Goal: Task Accomplishment & Management: Use online tool/utility

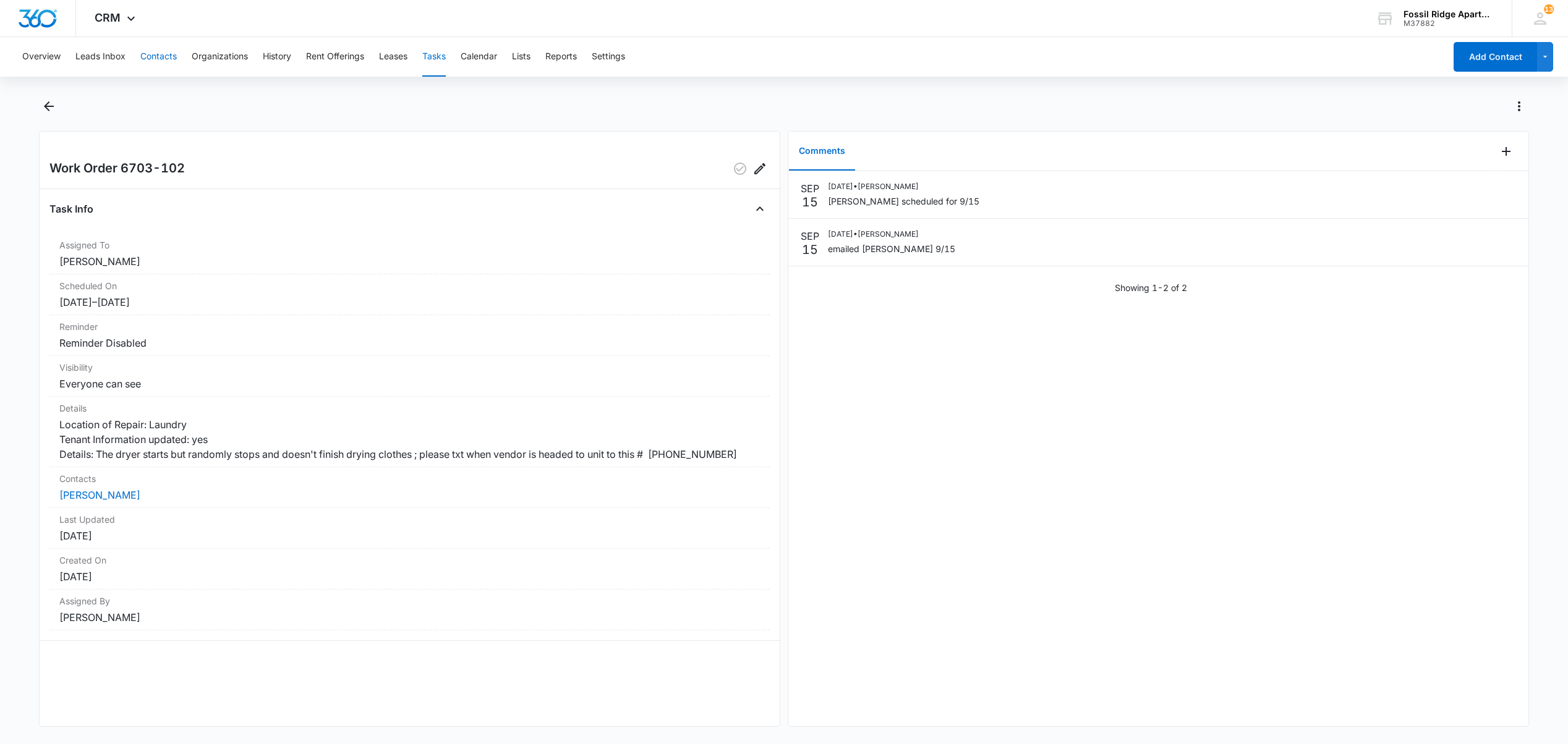
click at [167, 50] on button "Contacts" at bounding box center [158, 56] width 36 height 39
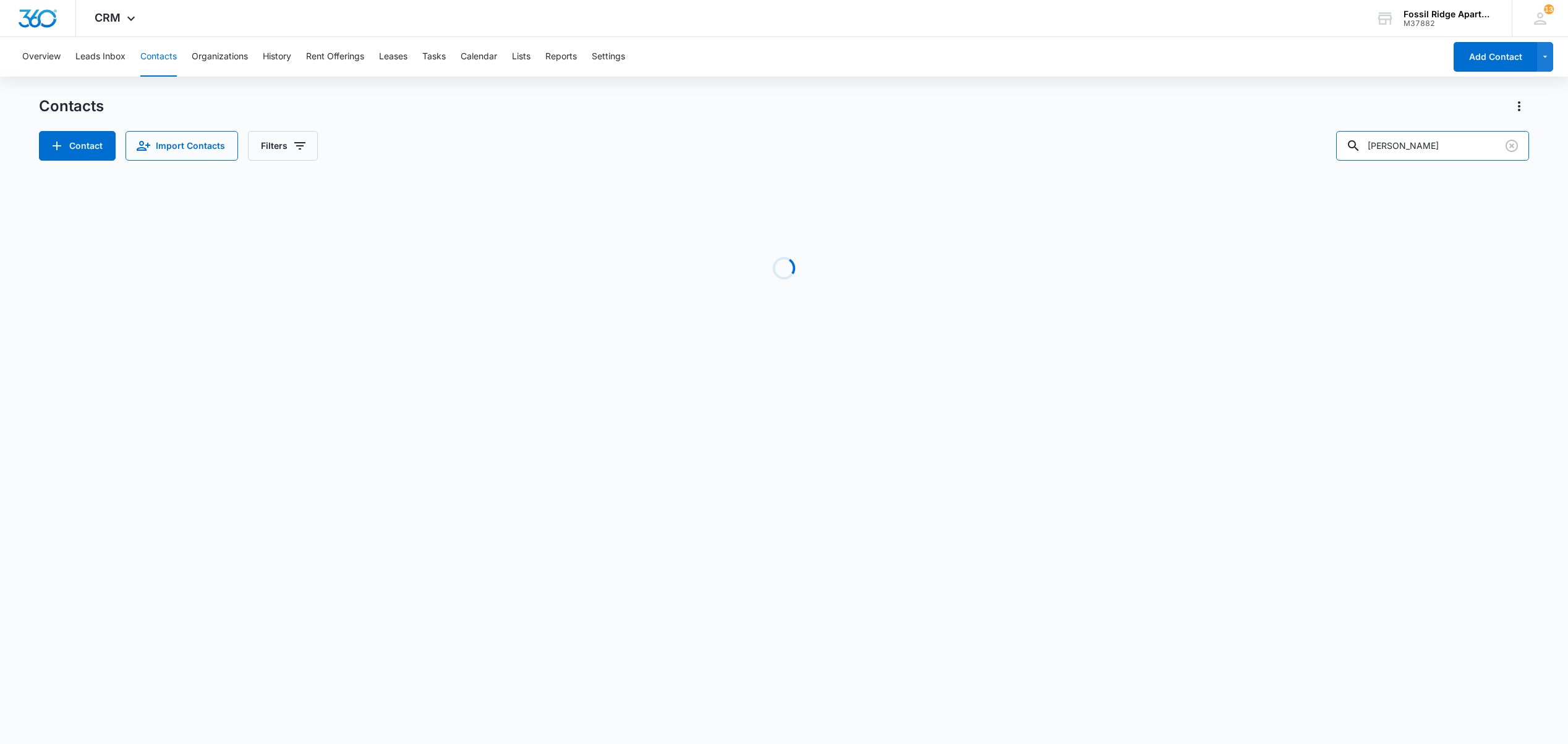
drag, startPoint x: 1404, startPoint y: 158, endPoint x: 1177, endPoint y: 124, distance: 229.5
click at [1186, 126] on div "Contacts Contact Import Contacts Filters [PERSON_NAME]" at bounding box center [783, 128] width 1489 height 65
type input "y"
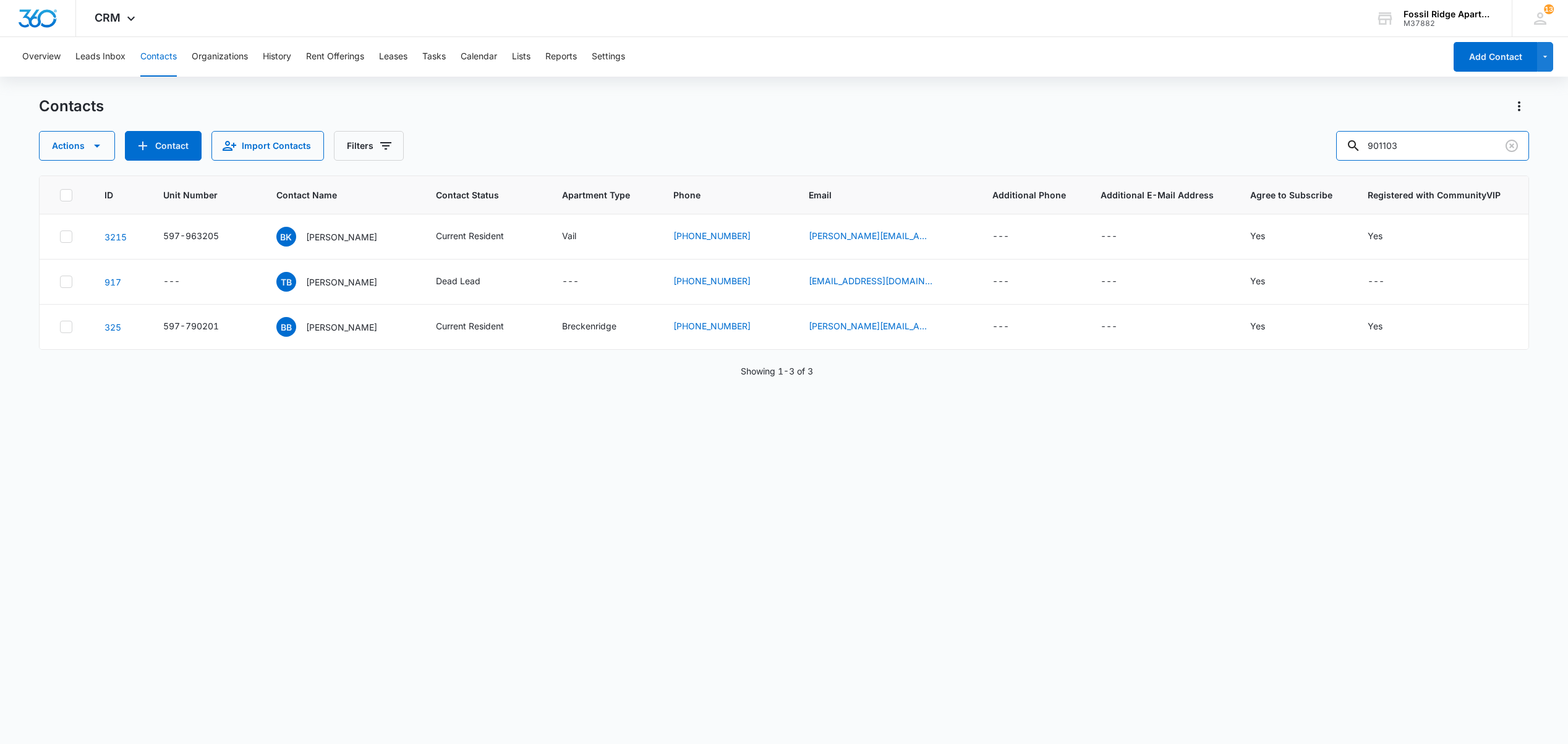
type input "901103"
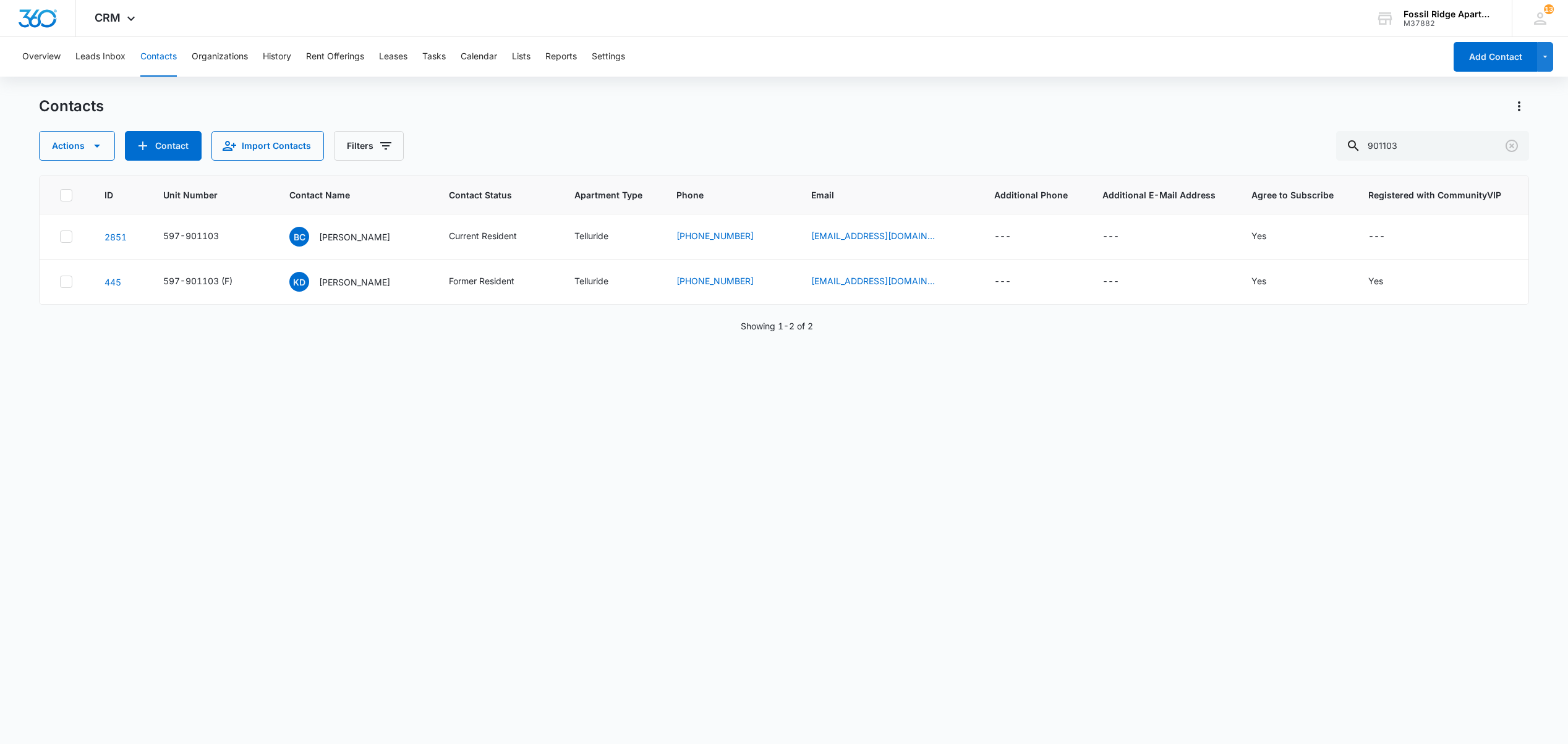
click at [107, 510] on div "ID Unit Number Contact Name Contact Status Apartment Type Phone Email Additiona…" at bounding box center [783, 452] width 1489 height 553
drag, startPoint x: 1421, startPoint y: 151, endPoint x: 1243, endPoint y: 142, distance: 178.2
click at [1247, 142] on div "Actions Contact Import Contacts Filters 901103" at bounding box center [783, 146] width 1489 height 30
type input "[PERSON_NAME]"
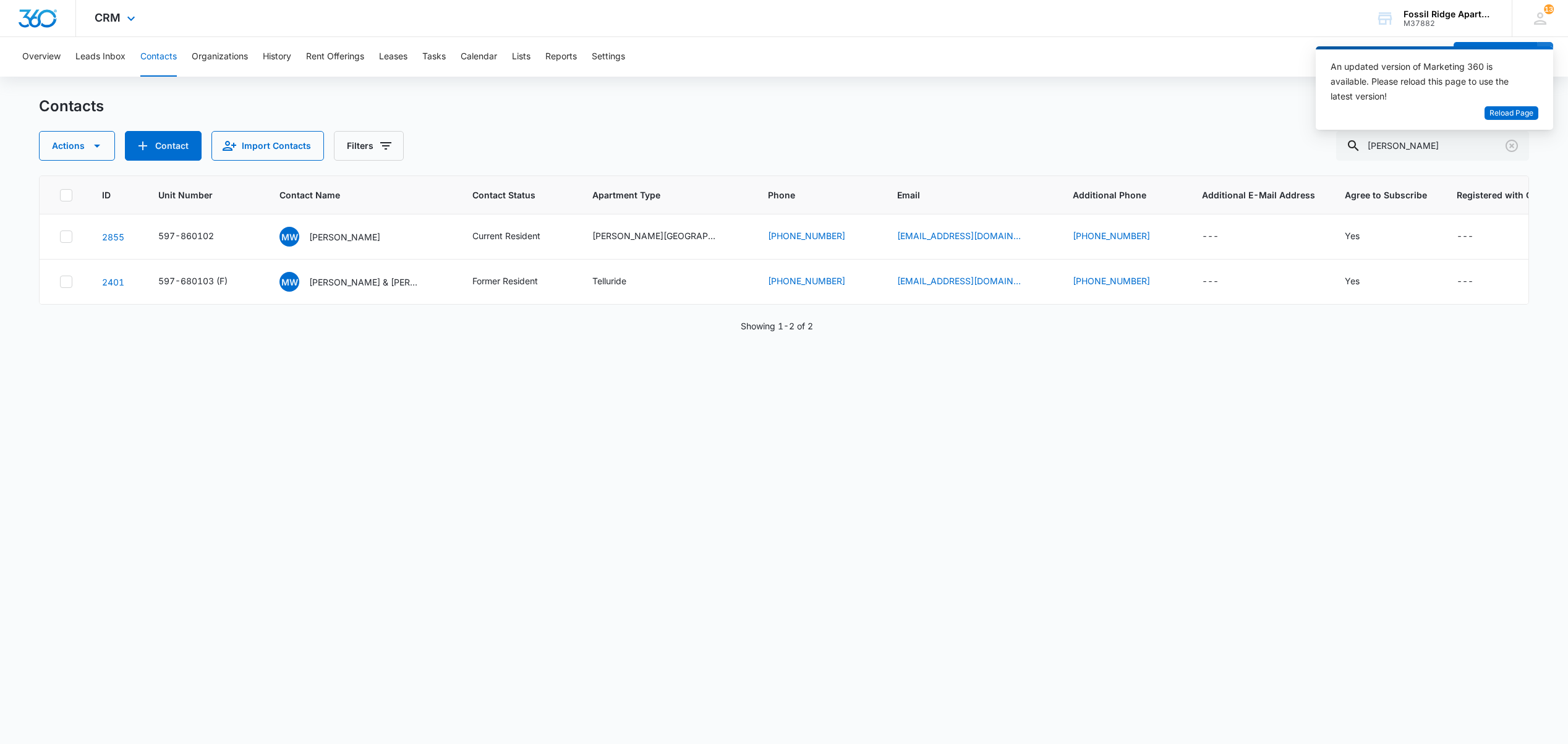
click at [651, 4] on div "CRM Apps Reputation Websites Forms CRM Email Social POS Content Ads Intelligenc…" at bounding box center [784, 18] width 1568 height 37
click at [897, 236] on link "[EMAIL_ADDRESS][DOMAIN_NAME]" at bounding box center [959, 236] width 124 height 13
click at [443, 53] on button "Tasks" at bounding box center [434, 56] width 24 height 39
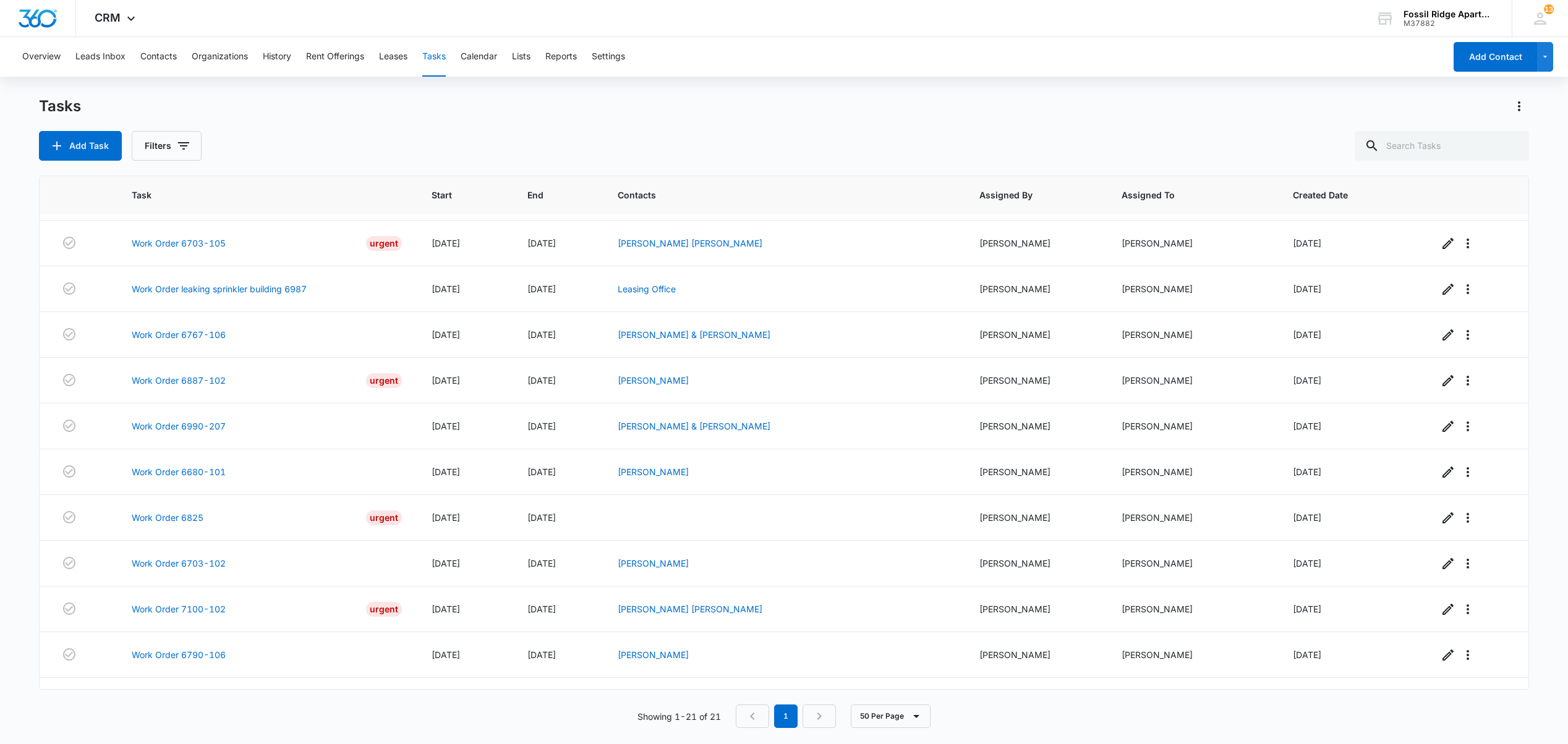
scroll to position [512, 0]
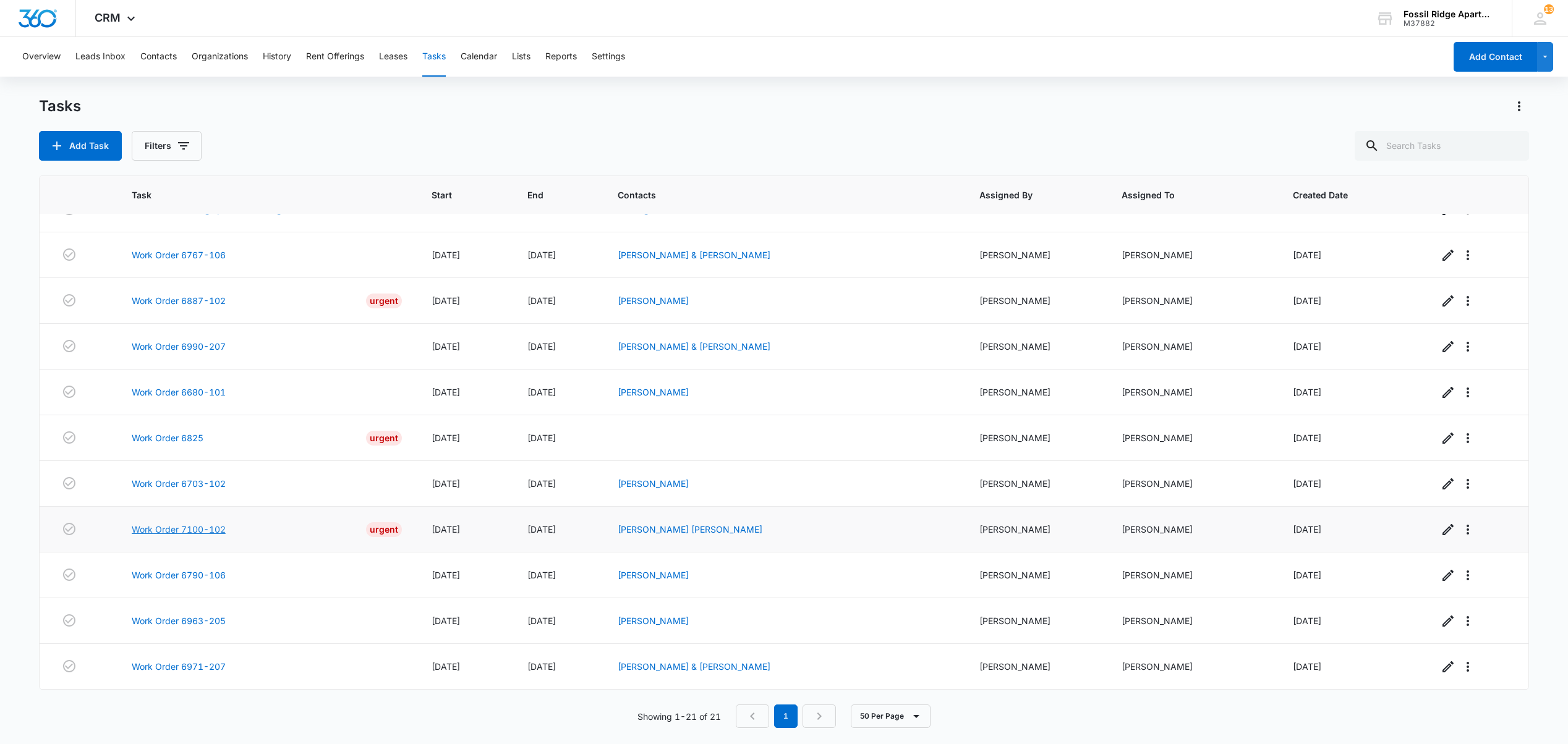
click at [161, 528] on link "Work Order 7100-102" at bounding box center [178, 529] width 94 height 13
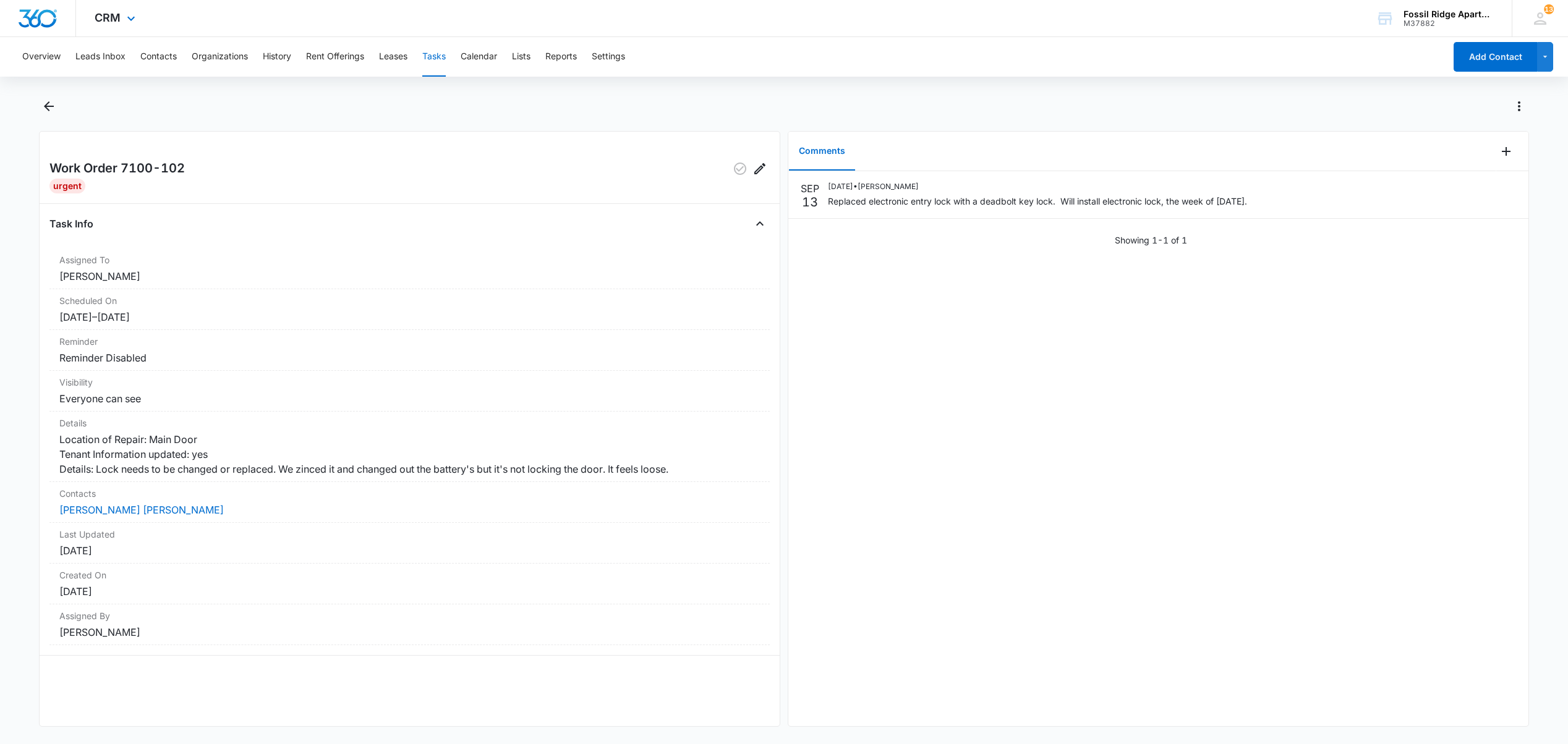
click at [595, 28] on div "CRM Apps Reputation Websites Forms CRM Email Social POS Content Ads Intelligenc…" at bounding box center [784, 18] width 1568 height 37
click at [163, 517] on link "Austin Cecil Akacia Aguilar" at bounding box center [141, 510] width 165 height 13
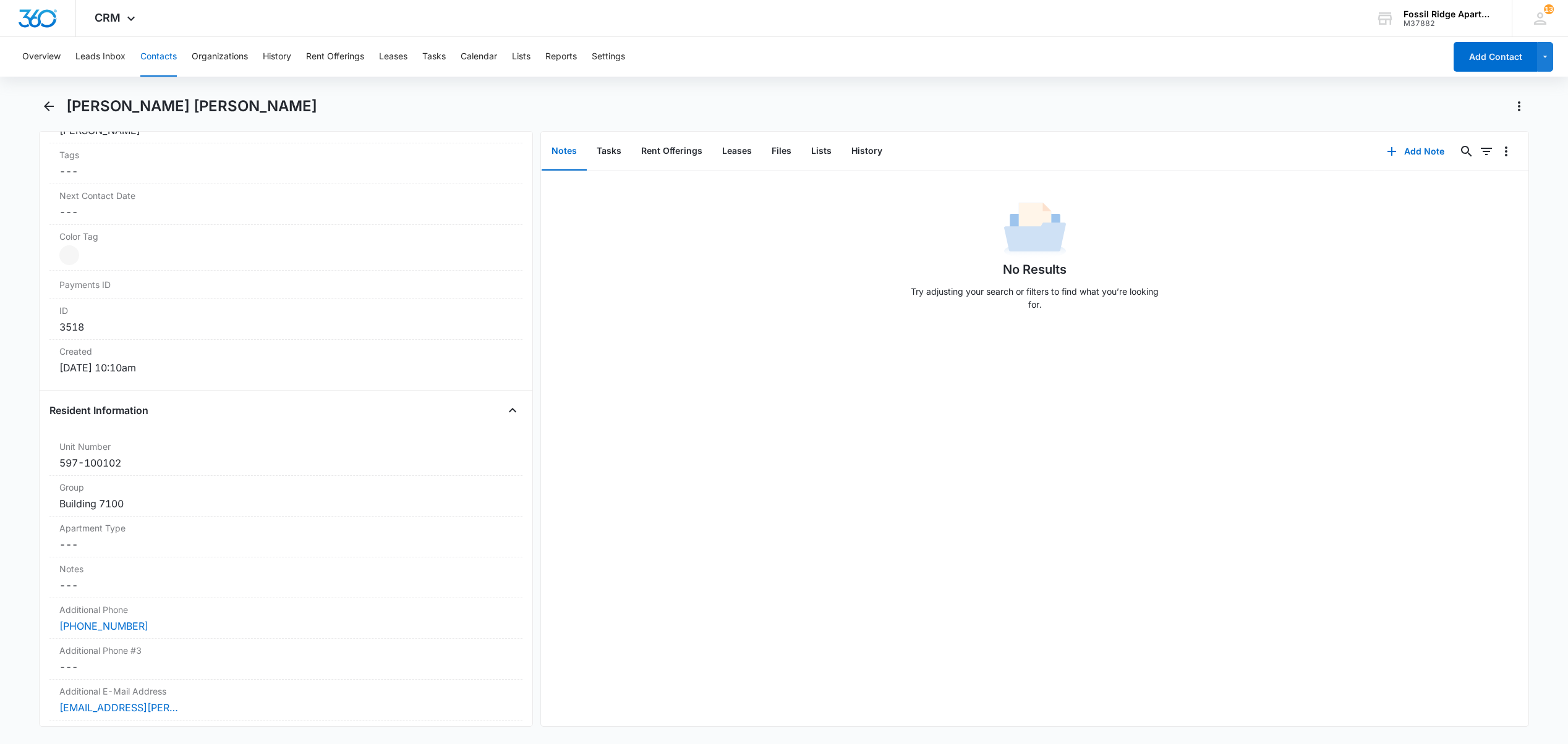
scroll to position [659, 0]
drag, startPoint x: 1, startPoint y: 173, endPoint x: 14, endPoint y: 207, distance: 36.4
click at [1, 173] on main "Austin Cecil Akacia Aguilar Remove AC Austin Cecil Akacia Aguilar Contact Info …" at bounding box center [784, 419] width 1568 height 646
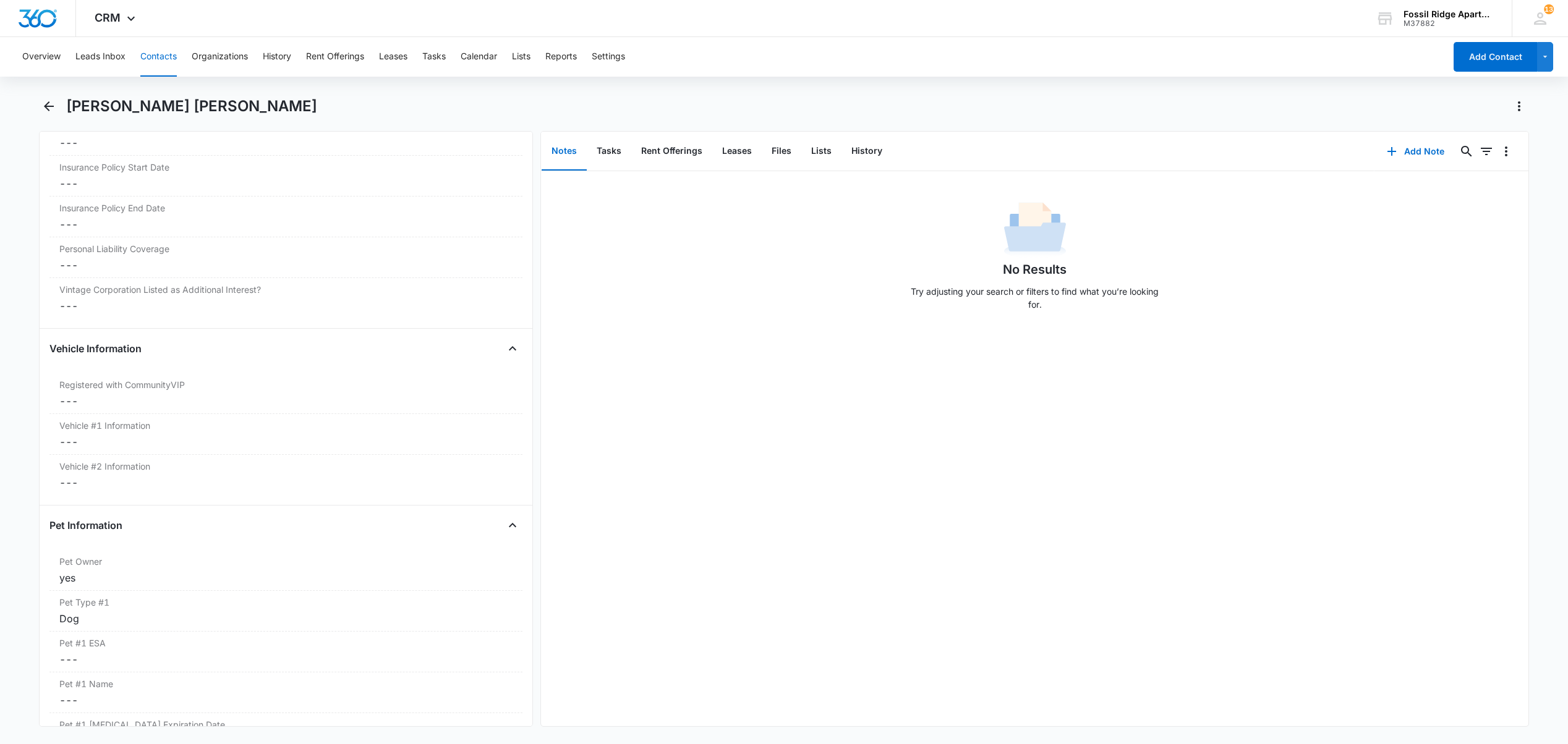
scroll to position [1573, 0]
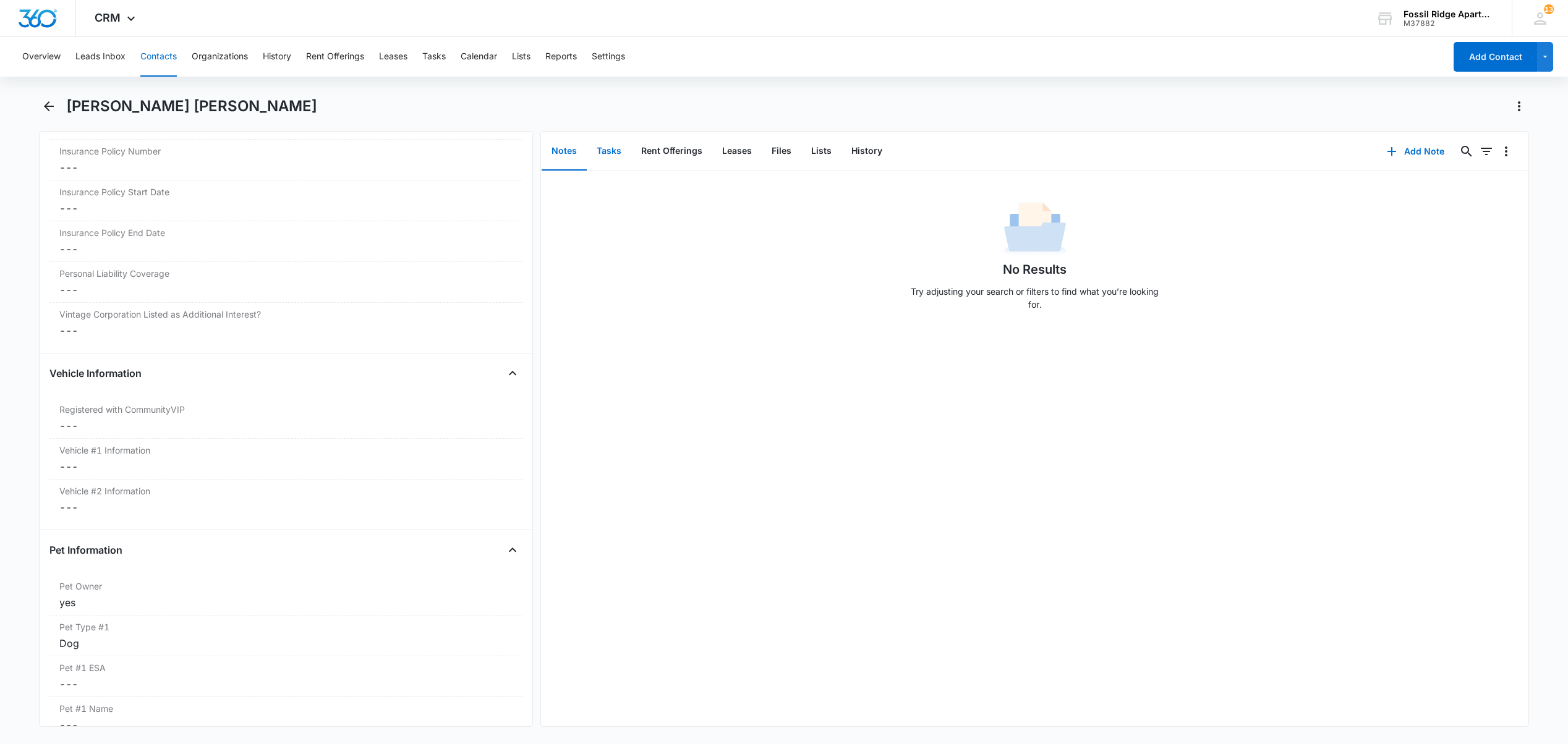
drag, startPoint x: 608, startPoint y: 148, endPoint x: 618, endPoint y: 162, distance: 17.2
click at [609, 149] on button "Tasks" at bounding box center [608, 151] width 45 height 38
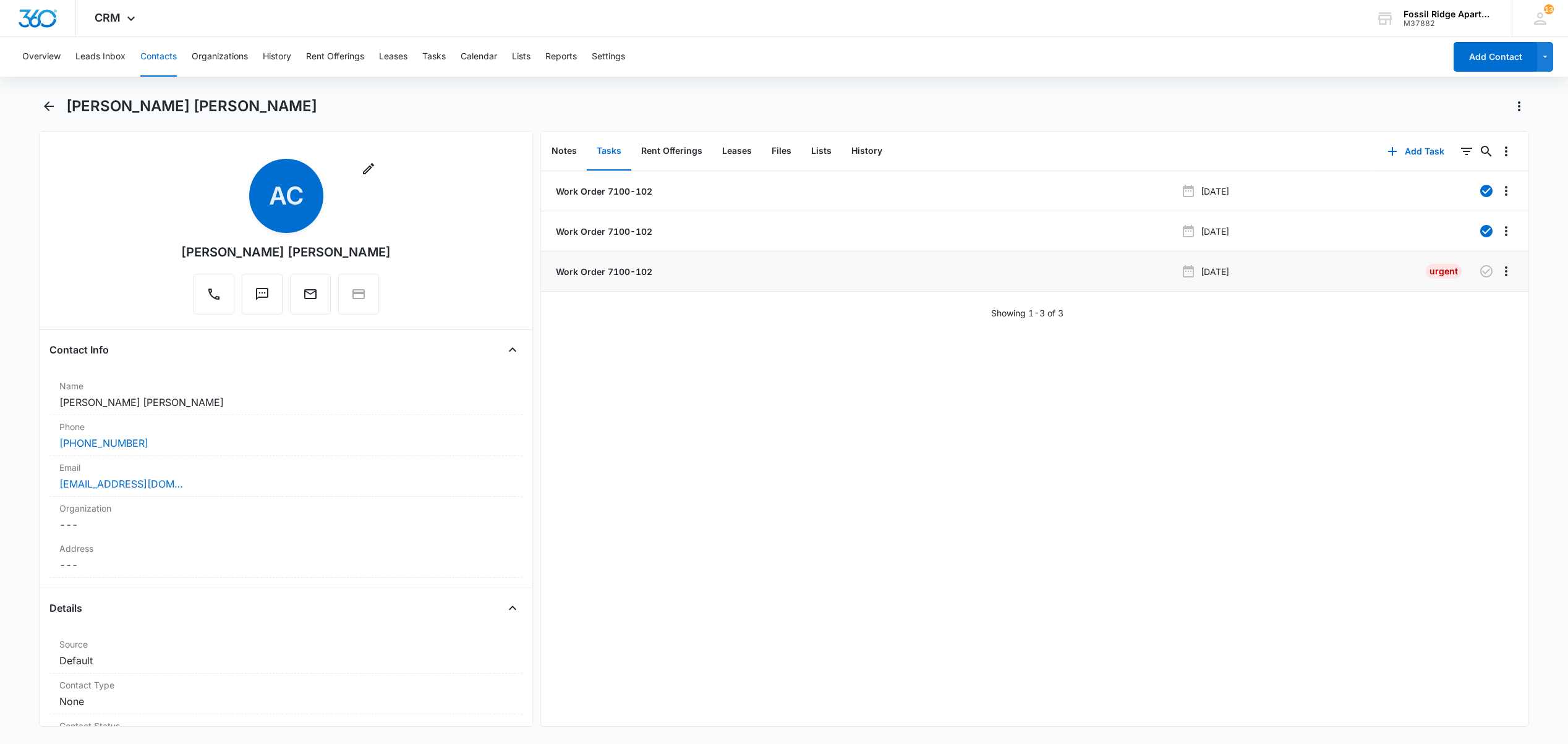
click at [628, 268] on p "Work Order 7100-102" at bounding box center [602, 272] width 99 height 13
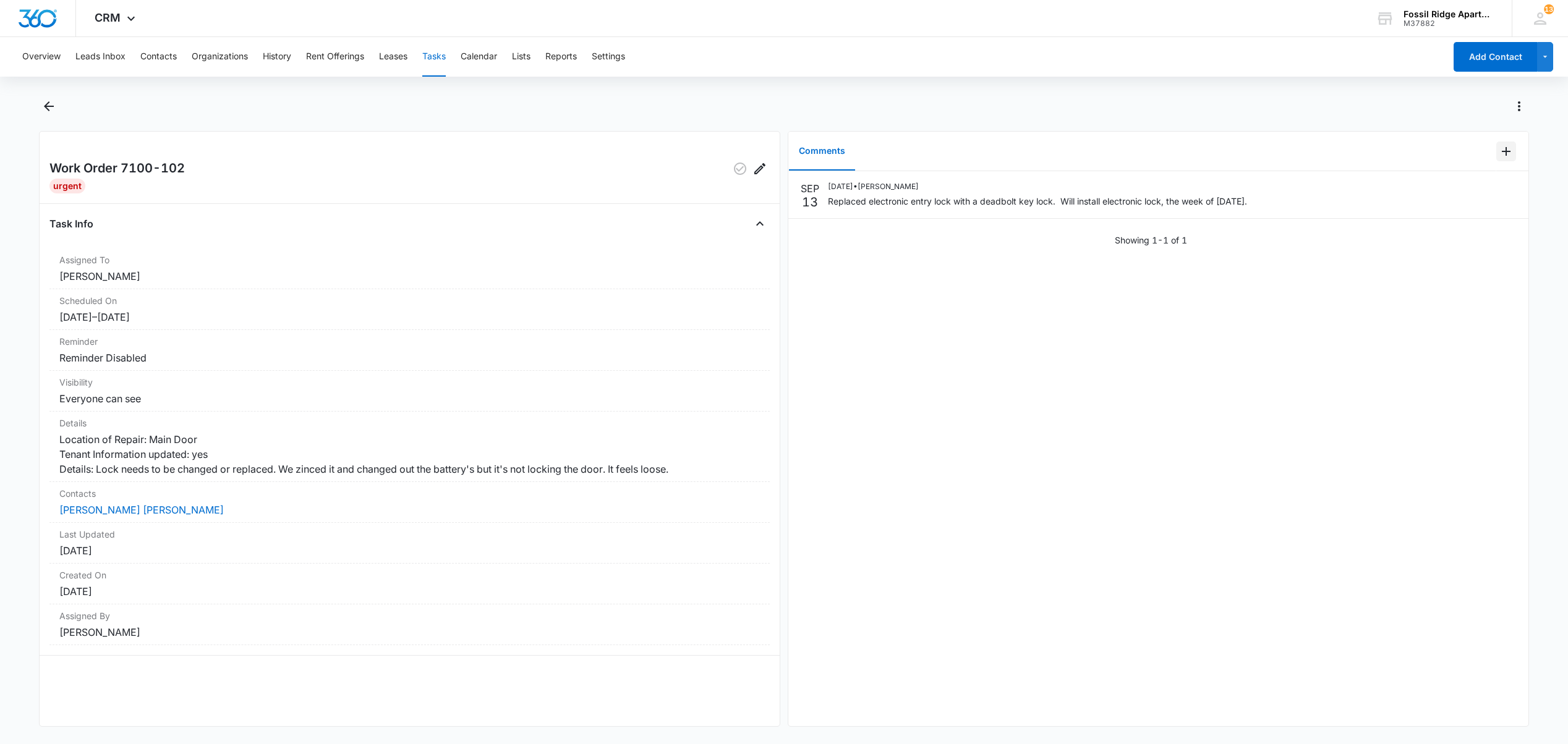
click at [1502, 155] on icon "Add Comment" at bounding box center [1506, 152] width 9 height 9
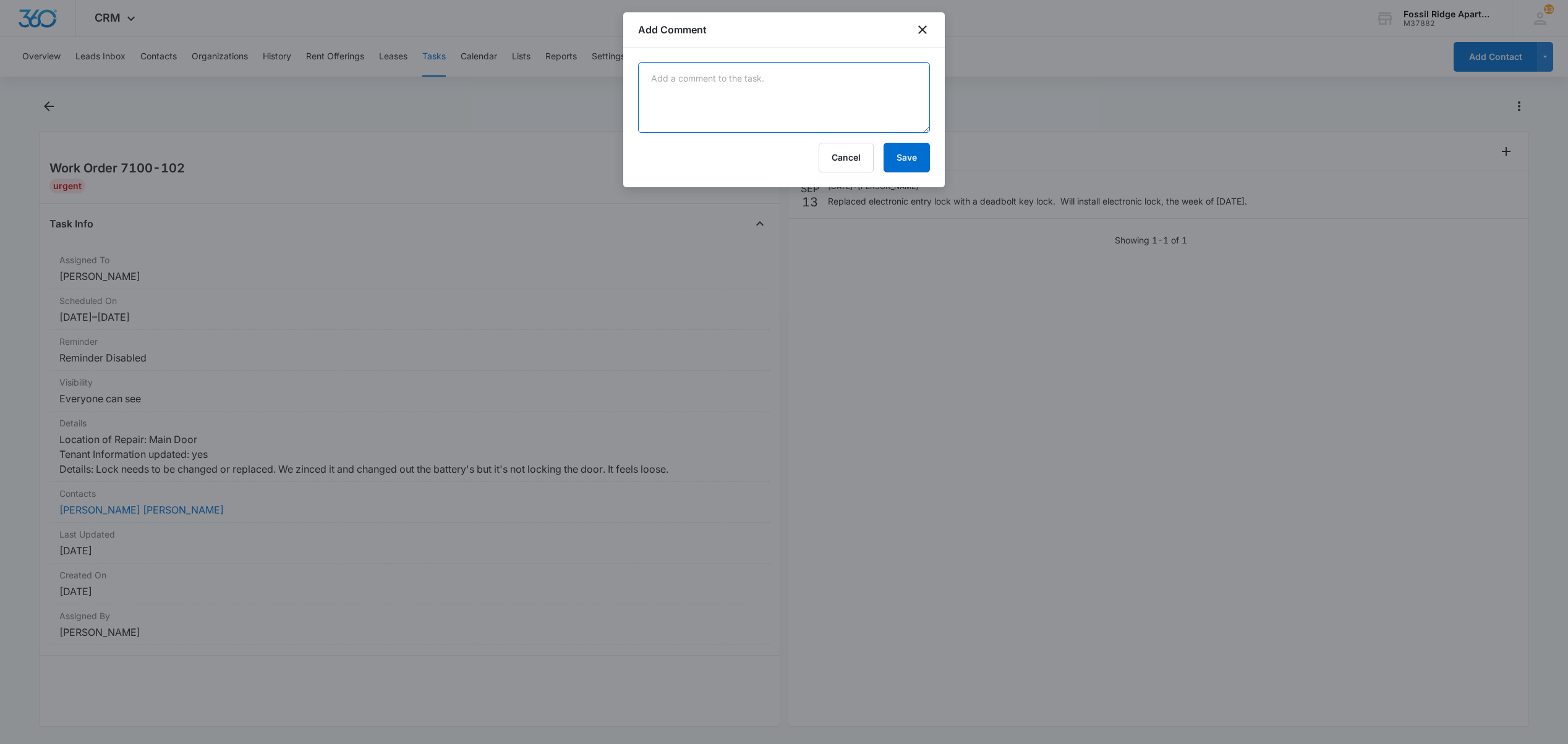
click at [735, 96] on textarea at bounding box center [783, 97] width 292 height 70
click at [729, 90] on textarea at bounding box center [783, 97] width 292 height 70
type textarea "install new door lock @ 3pm 9/17"
click at [898, 163] on button "Save" at bounding box center [906, 157] width 46 height 30
